Goal: Task Accomplishment & Management: Use online tool/utility

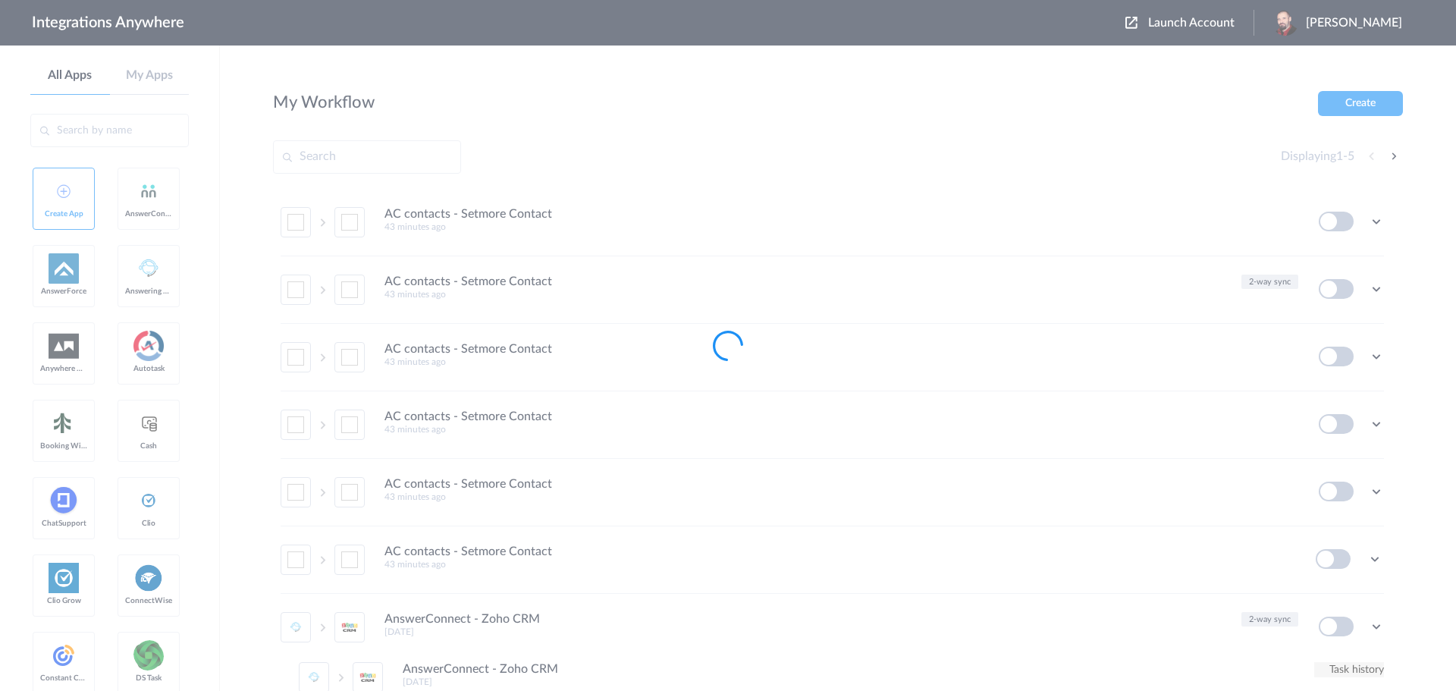
click at [1206, 18] on div at bounding box center [728, 345] width 1456 height 691
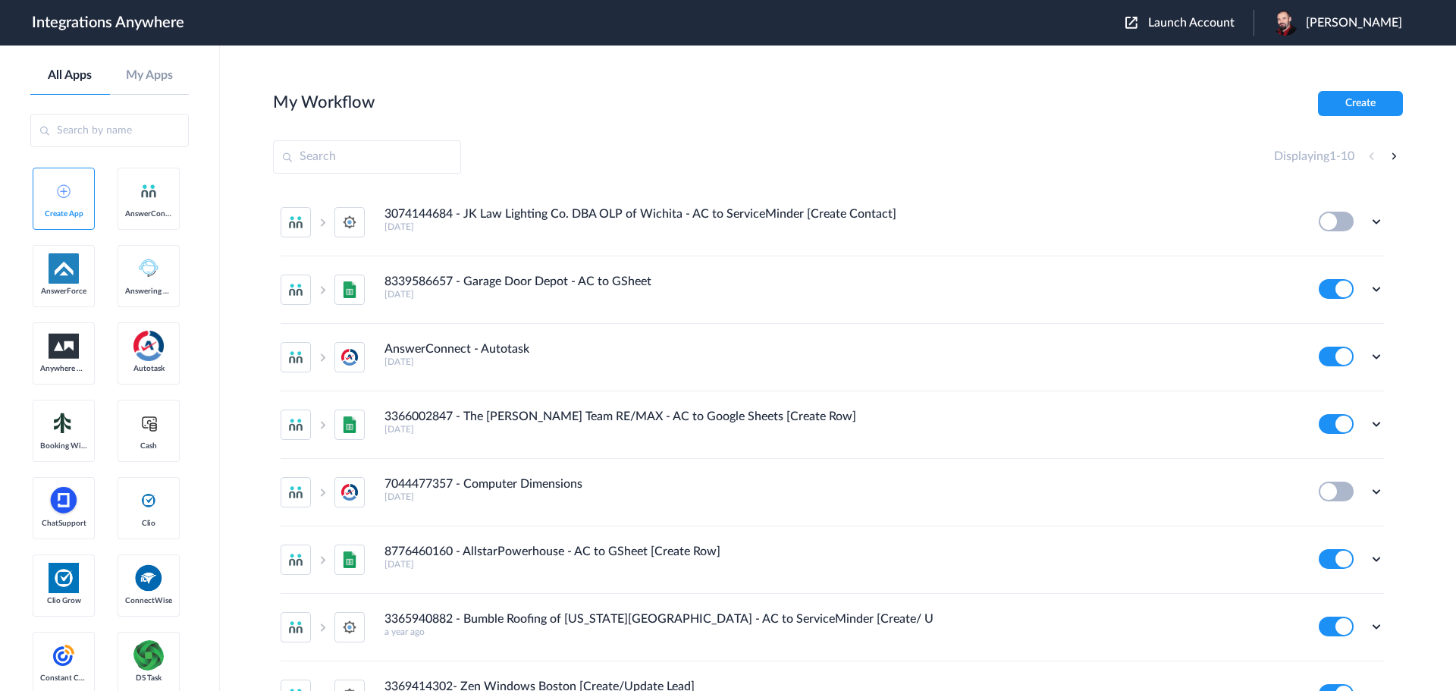
click at [1205, 17] on span "Launch Account" at bounding box center [1191, 23] width 86 height 12
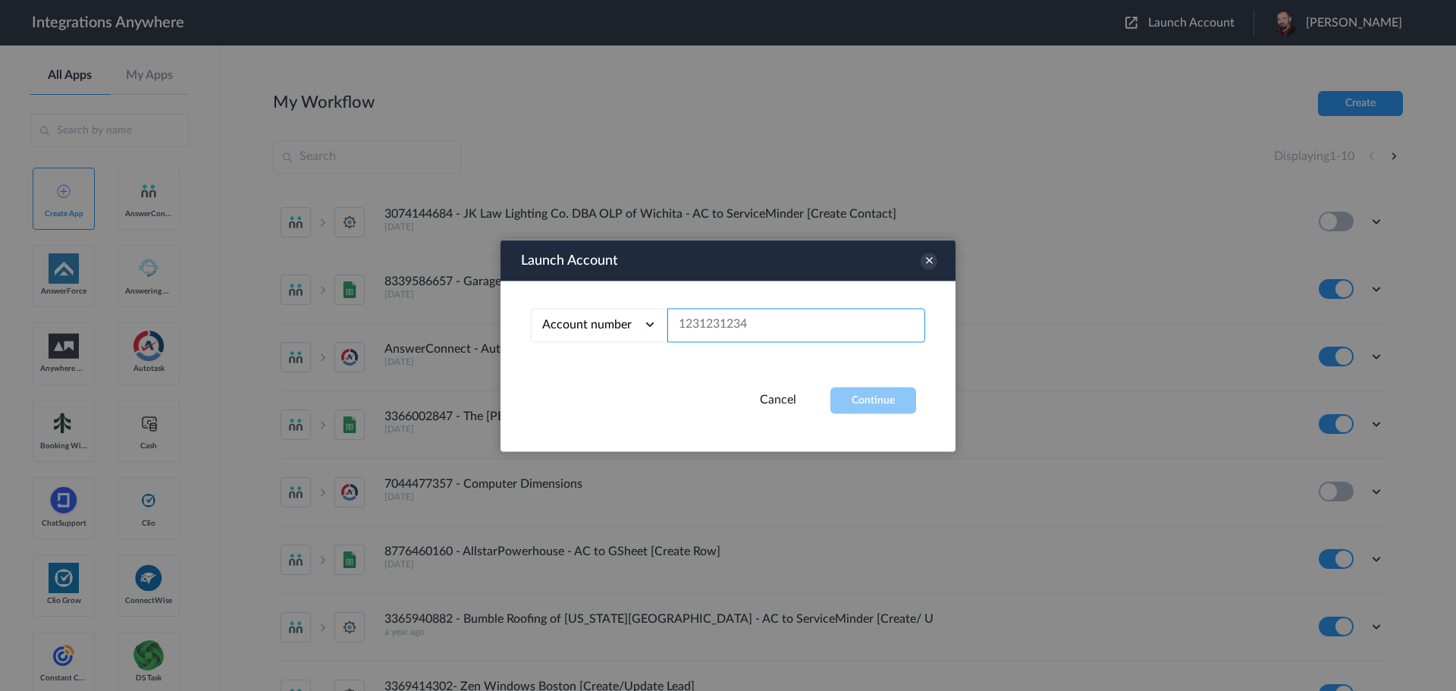
paste input "8667996998"
type input "8667996998"
click at [877, 403] on button "Continue" at bounding box center [873, 400] width 86 height 27
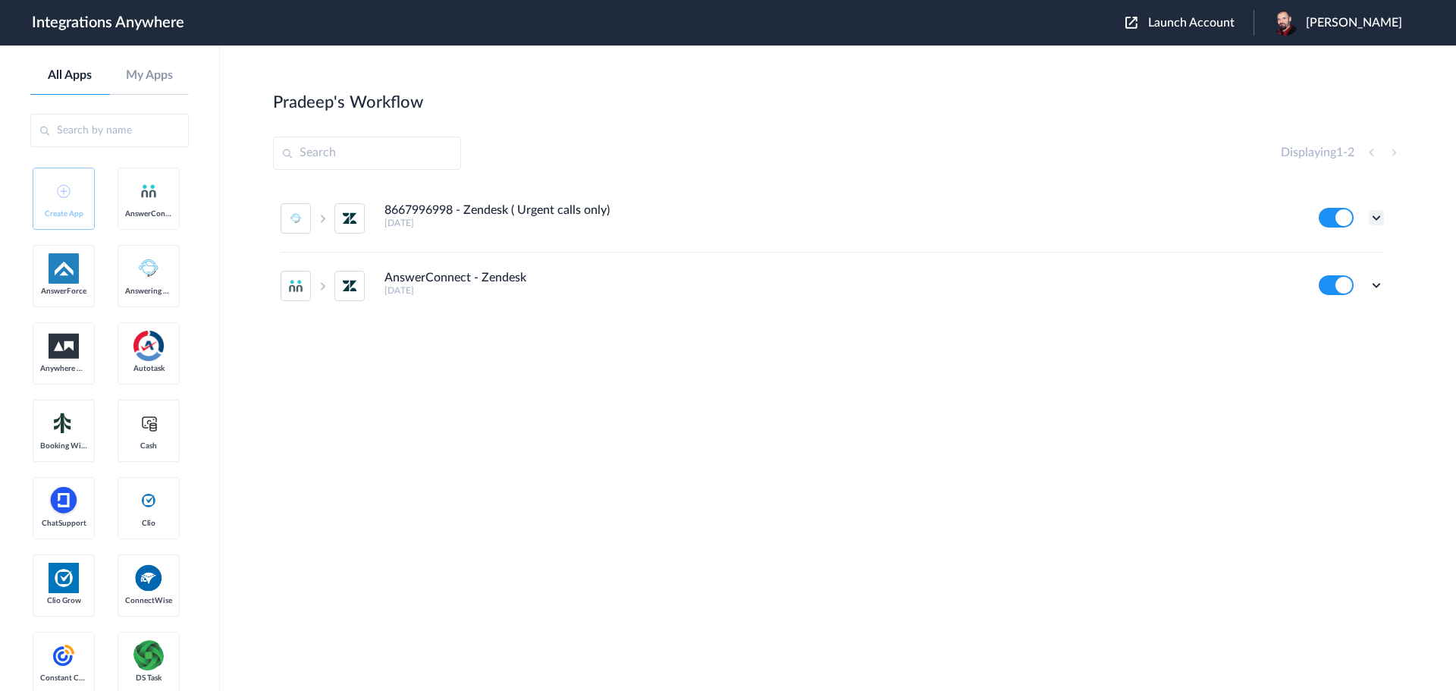
click at [1375, 214] on icon at bounding box center [1376, 217] width 15 height 15
click at [1332, 251] on link "Edit" at bounding box center [1315, 252] width 36 height 11
click at [1369, 285] on icon at bounding box center [1376, 285] width 15 height 15
click at [1329, 321] on link "Edit" at bounding box center [1315, 320] width 36 height 11
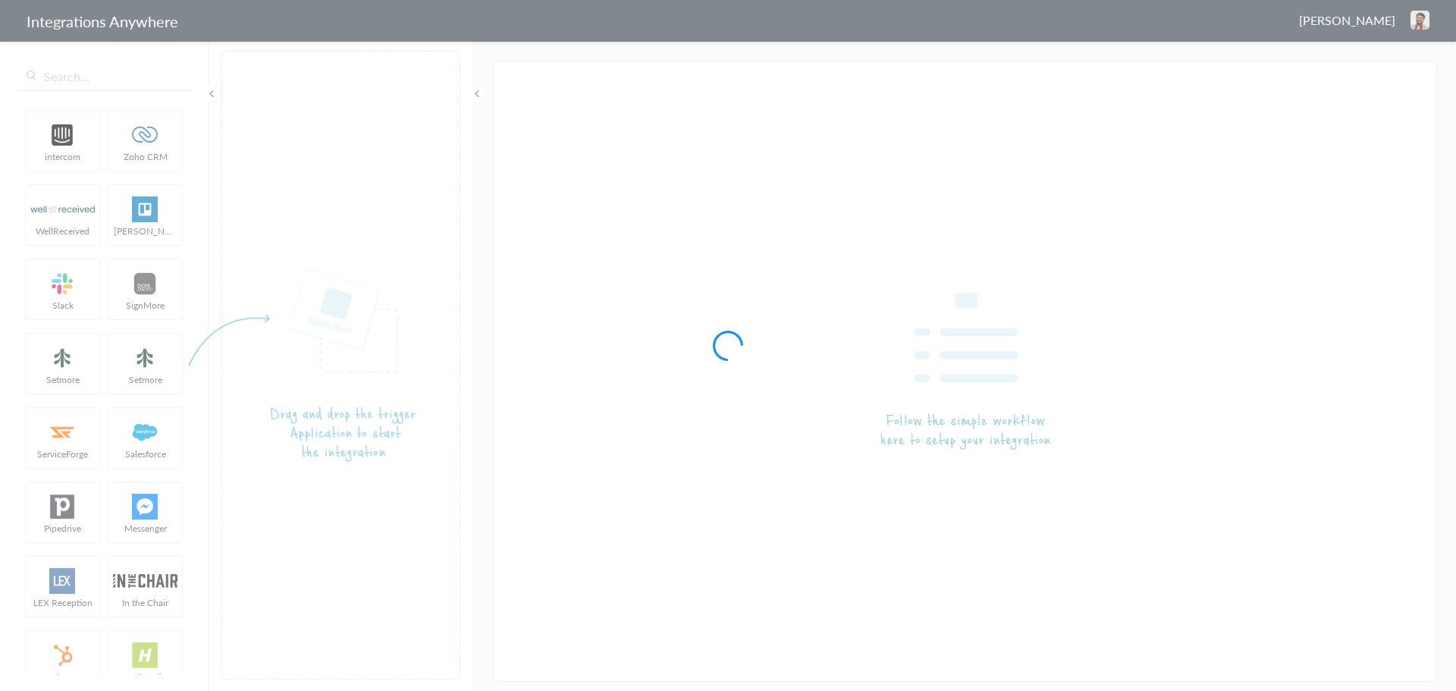
type input "8667996998 - Zendesk ( Urgent calls only)"
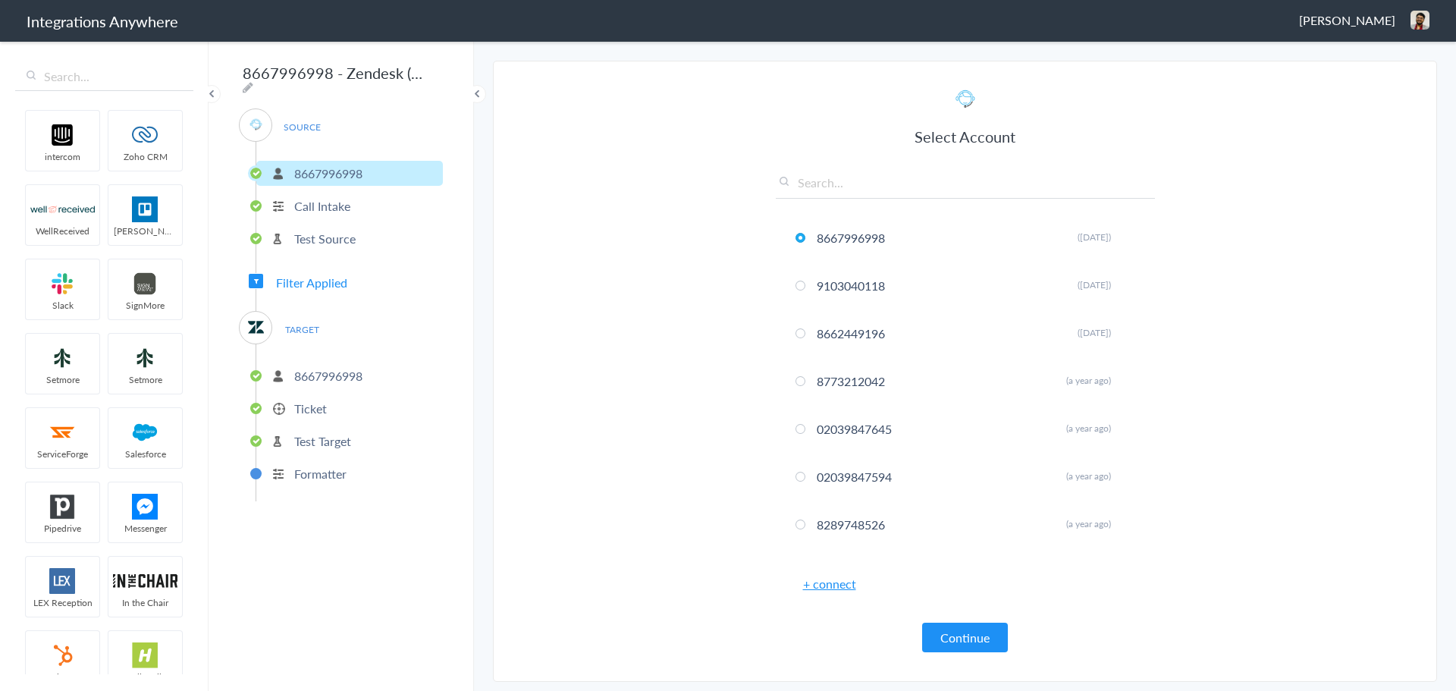
click at [296, 403] on p "Ticket" at bounding box center [310, 408] width 33 height 17
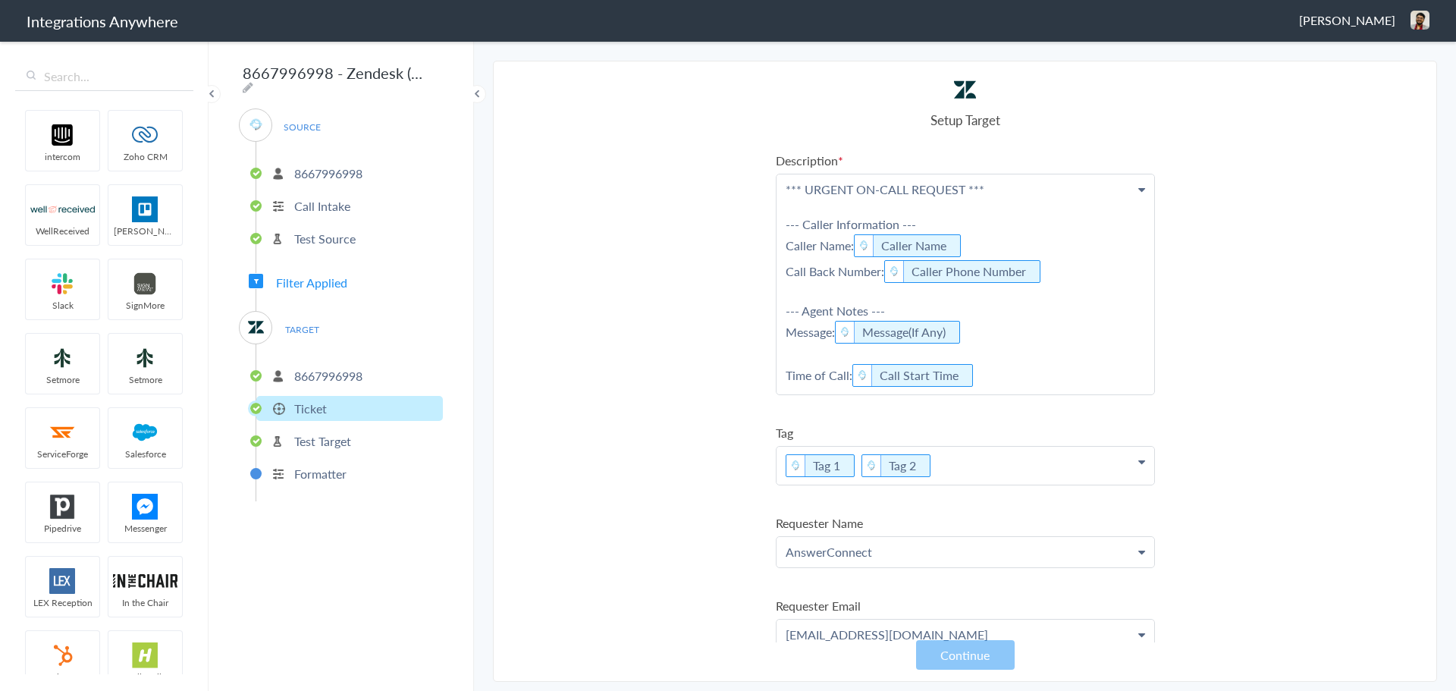
click at [293, 284] on span "Filter Applied" at bounding box center [311, 282] width 71 height 17
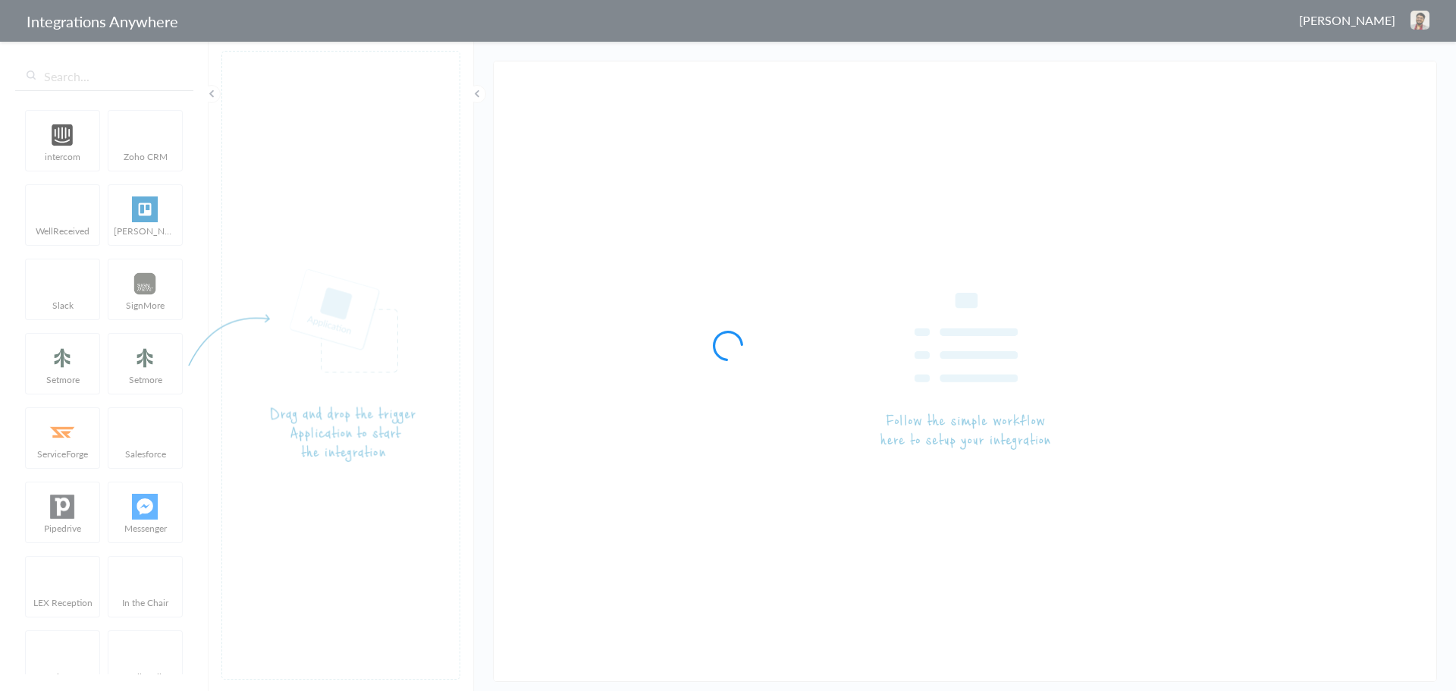
type input "AnswerConnect - Zendesk"
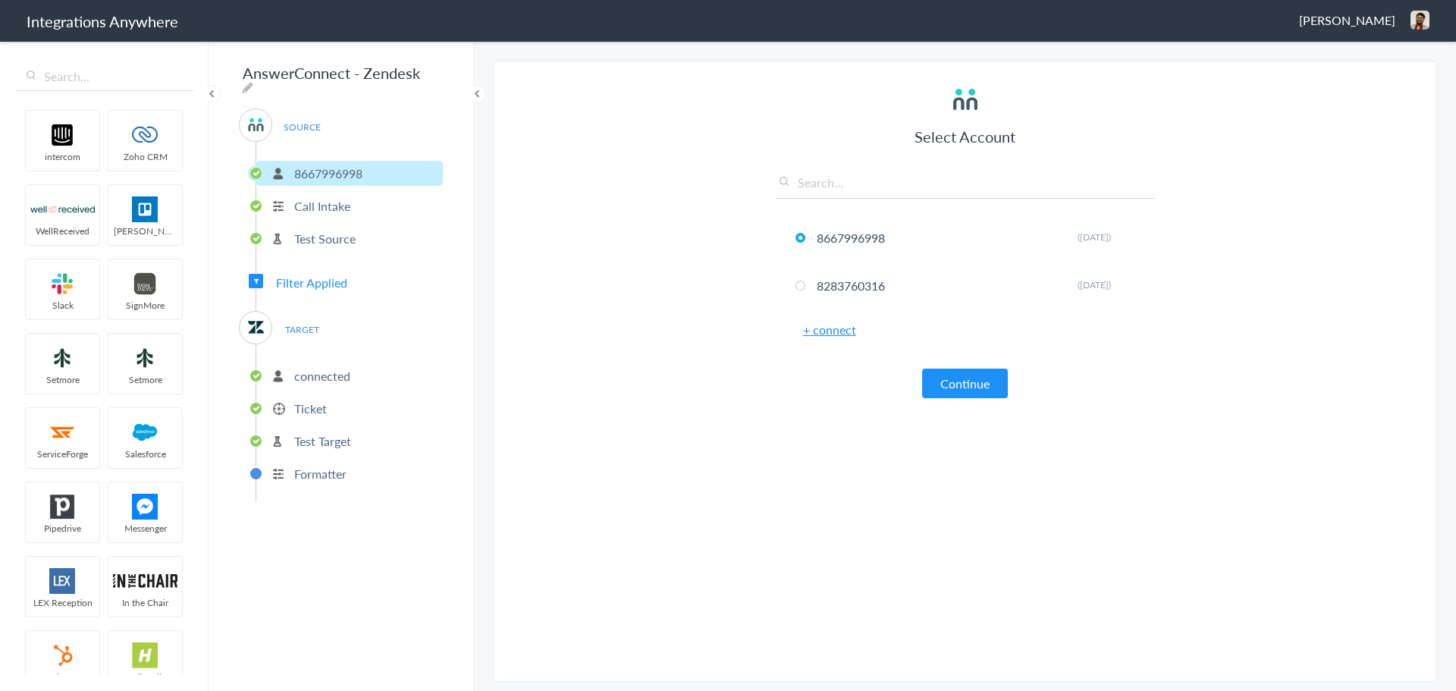
click at [309, 402] on p "Ticket" at bounding box center [310, 408] width 33 height 17
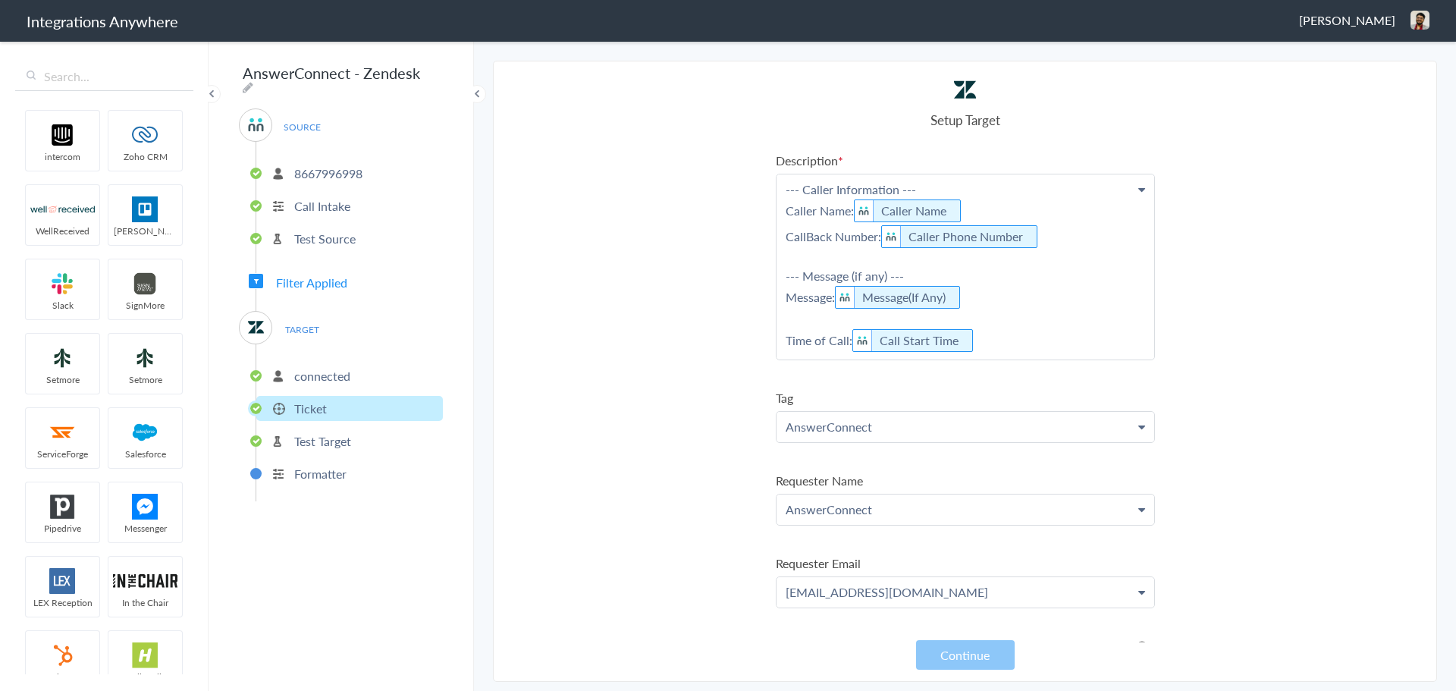
click at [317, 279] on span "Filter Applied" at bounding box center [311, 282] width 71 height 17
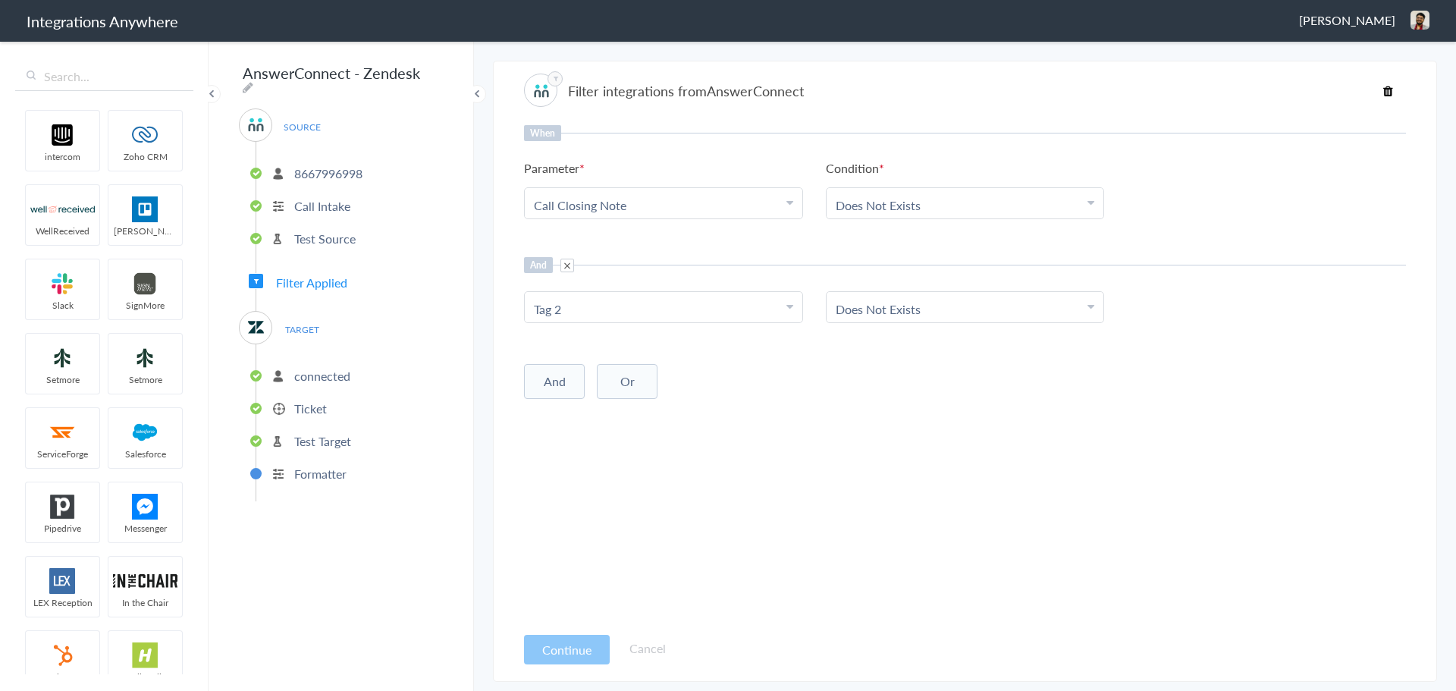
click at [301, 401] on p "Ticket" at bounding box center [310, 408] width 33 height 17
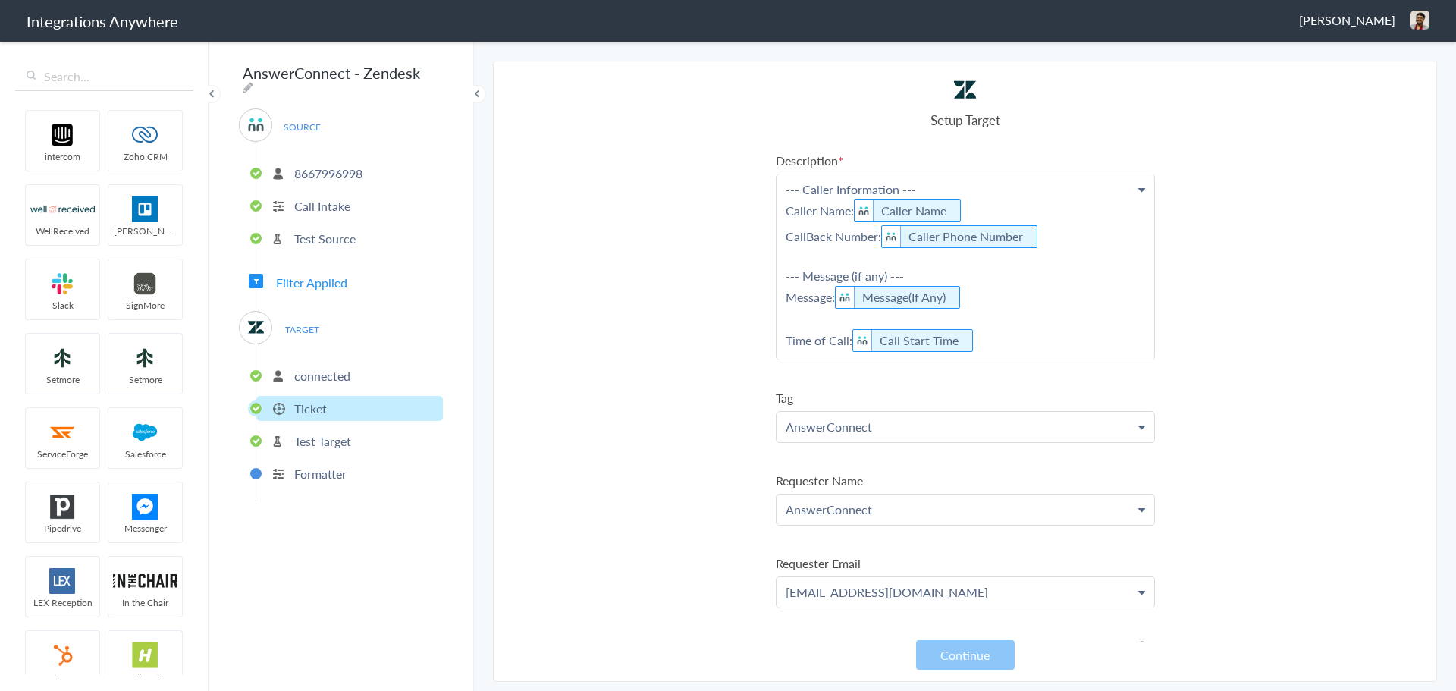
click at [296, 274] on span "Filter Applied" at bounding box center [311, 282] width 71 height 17
